Goal: Information Seeking & Learning: Learn about a topic

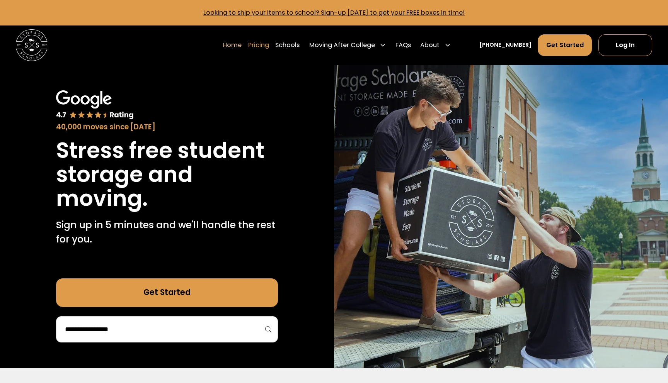
click at [269, 46] on link "Pricing" at bounding box center [258, 45] width 21 height 22
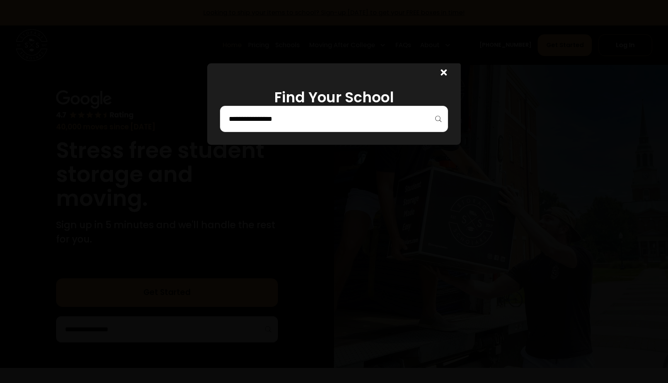
click at [297, 129] on div at bounding box center [334, 119] width 228 height 26
click at [313, 122] on input "search" at bounding box center [334, 118] width 212 height 13
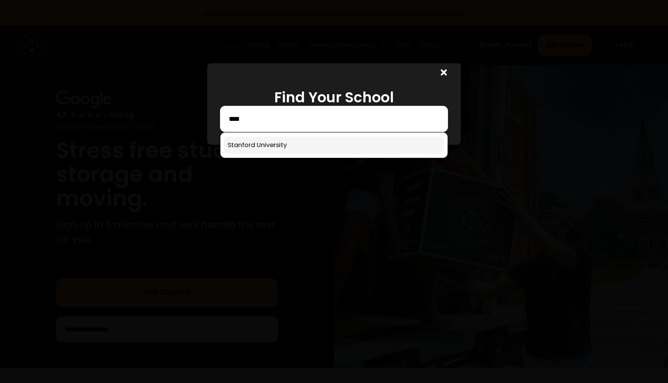
type input "****"
click at [301, 138] on link at bounding box center [334, 145] width 220 height 17
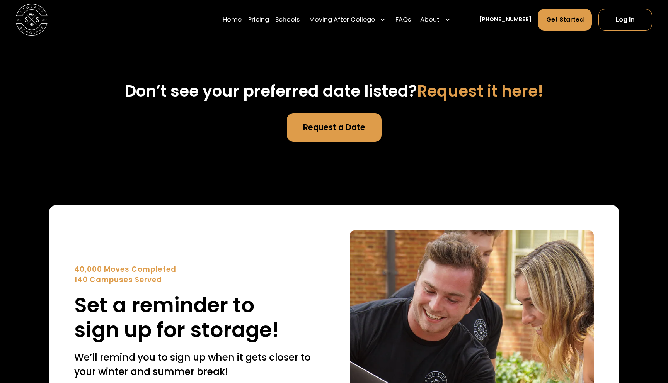
scroll to position [2626, 0]
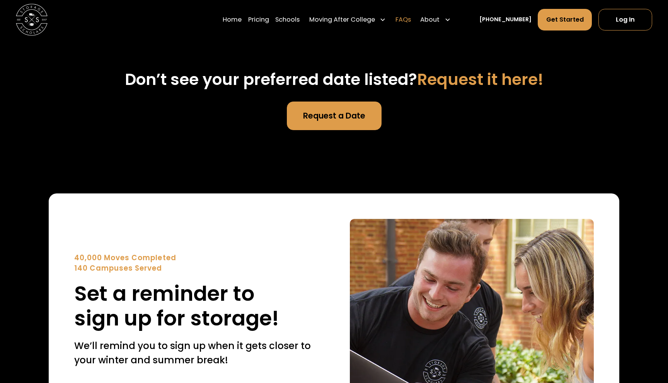
click at [411, 15] on link "FAQs" at bounding box center [402, 20] width 15 height 22
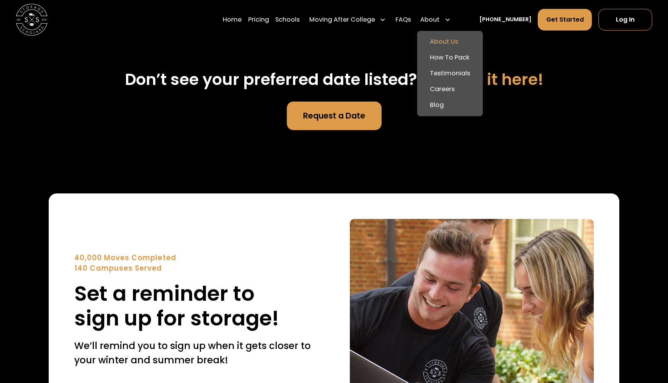
click at [450, 44] on link "About Us" at bounding box center [449, 42] width 59 height 16
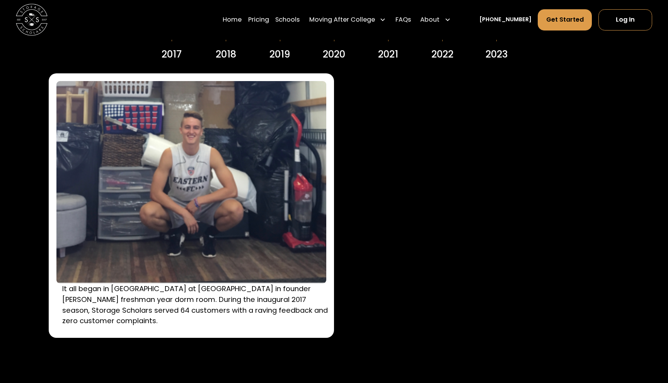
scroll to position [1172, 0]
